Goal: Use online tool/utility

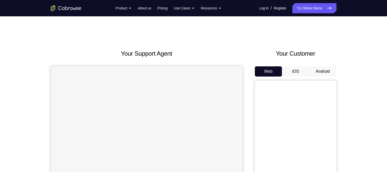
scroll to position [41, 0]
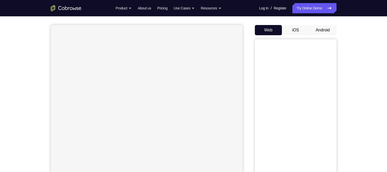
click at [324, 32] on button "Android" at bounding box center [322, 30] width 27 height 10
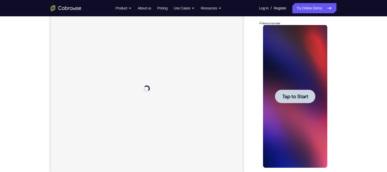
scroll to position [0, 0]
click at [297, 98] on span "Tap to Start" at bounding box center [295, 96] width 26 height 5
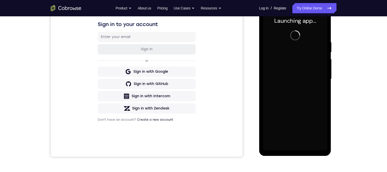
scroll to position [76, 0]
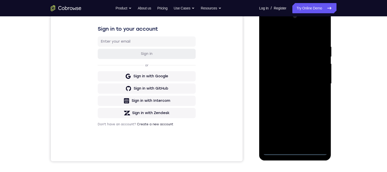
click at [295, 151] on div at bounding box center [295, 83] width 64 height 143
click at [318, 130] on div at bounding box center [295, 83] width 64 height 143
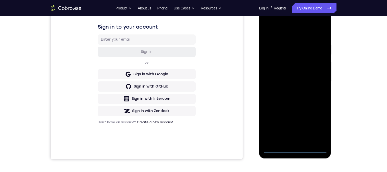
click at [293, 32] on div at bounding box center [295, 81] width 64 height 143
click at [318, 80] on div at bounding box center [295, 81] width 64 height 143
click at [291, 90] on div at bounding box center [295, 81] width 64 height 143
click at [292, 77] on div at bounding box center [295, 81] width 64 height 143
click at [286, 73] on div at bounding box center [295, 81] width 64 height 143
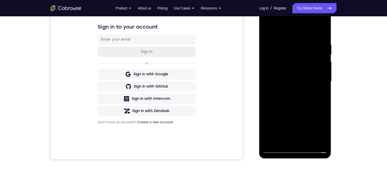
click at [287, 81] on div at bounding box center [295, 81] width 64 height 143
click at [287, 100] on div at bounding box center [295, 81] width 64 height 143
click at [307, 141] on div at bounding box center [295, 81] width 64 height 143
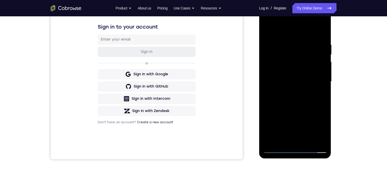
click at [295, 108] on div at bounding box center [295, 81] width 64 height 143
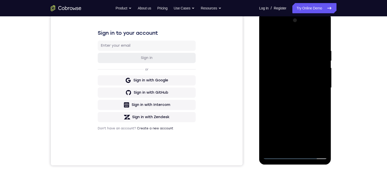
click at [284, 84] on div at bounding box center [295, 87] width 64 height 143
click at [283, 146] on div at bounding box center [295, 87] width 64 height 143
click at [320, 135] on div at bounding box center [295, 87] width 64 height 143
click at [320, 98] on div at bounding box center [295, 87] width 64 height 143
click at [318, 101] on div at bounding box center [295, 87] width 64 height 143
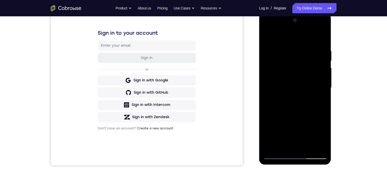
click at [318, 101] on div at bounding box center [295, 87] width 64 height 143
click at [318, 100] on div at bounding box center [295, 87] width 64 height 143
click at [321, 135] on div at bounding box center [295, 87] width 64 height 143
click at [318, 100] on div at bounding box center [295, 87] width 64 height 143
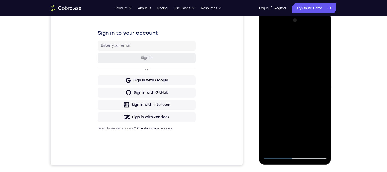
click at [322, 100] on div at bounding box center [295, 87] width 64 height 143
click at [320, 101] on div at bounding box center [295, 87] width 64 height 143
click at [278, 153] on div at bounding box center [295, 87] width 64 height 143
click at [320, 102] on div at bounding box center [295, 87] width 64 height 143
click at [276, 156] on div at bounding box center [295, 87] width 64 height 143
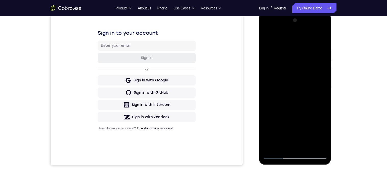
click at [276, 156] on div at bounding box center [295, 87] width 64 height 143
click at [277, 155] on div at bounding box center [295, 87] width 64 height 143
click at [299, 113] on div at bounding box center [295, 87] width 64 height 143
click at [323, 34] on div at bounding box center [295, 87] width 64 height 143
click at [288, 45] on div at bounding box center [295, 87] width 64 height 143
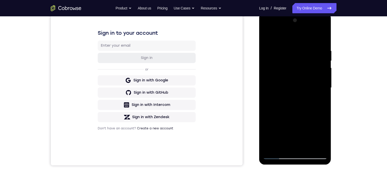
click at [303, 45] on div at bounding box center [295, 87] width 64 height 143
click at [310, 147] on div at bounding box center [295, 87] width 64 height 143
click at [306, 147] on div at bounding box center [295, 87] width 64 height 143
click at [277, 155] on div at bounding box center [295, 87] width 64 height 143
click at [295, 76] on div at bounding box center [295, 87] width 64 height 143
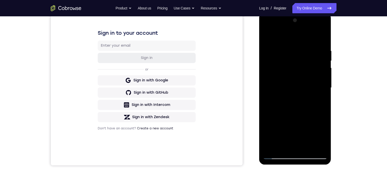
click at [282, 145] on div at bounding box center [295, 87] width 64 height 143
click at [309, 117] on div at bounding box center [295, 87] width 64 height 143
click at [321, 96] on div at bounding box center [295, 87] width 64 height 143
